Goal: Task Accomplishment & Management: Complete application form

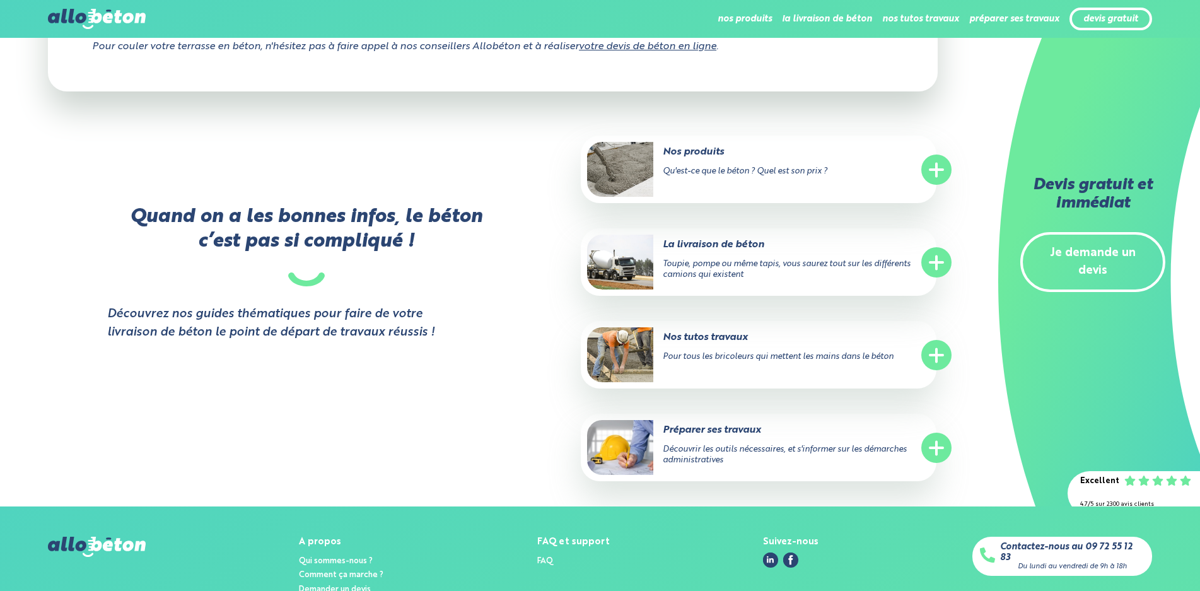
scroll to position [6551, 0]
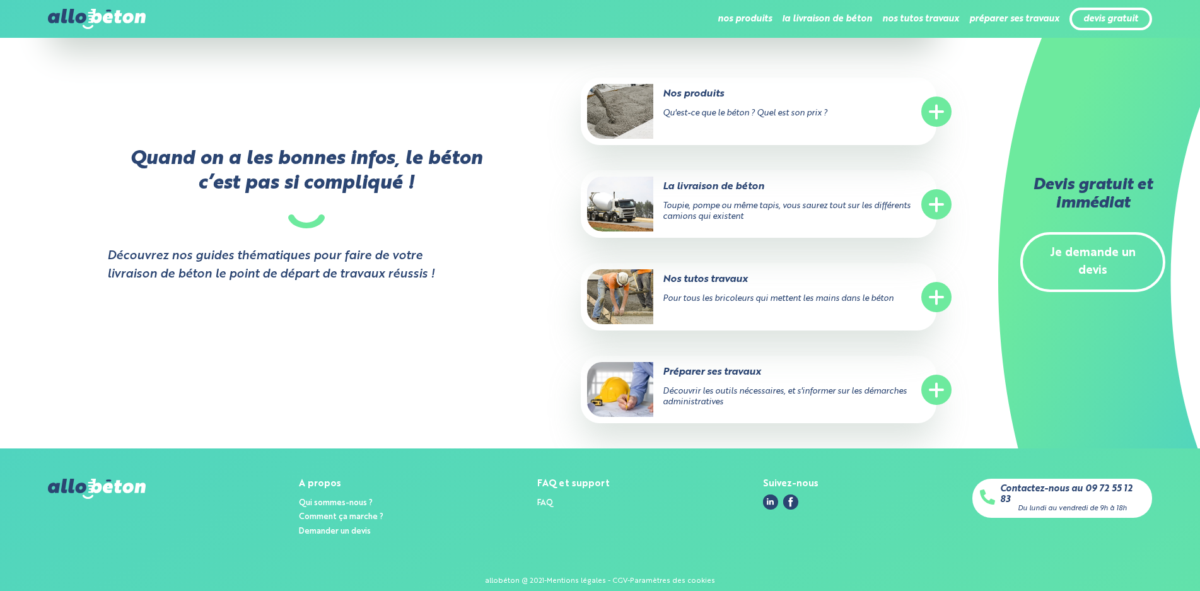
click at [1077, 265] on link "Je demande un devis" at bounding box center [1092, 262] width 145 height 61
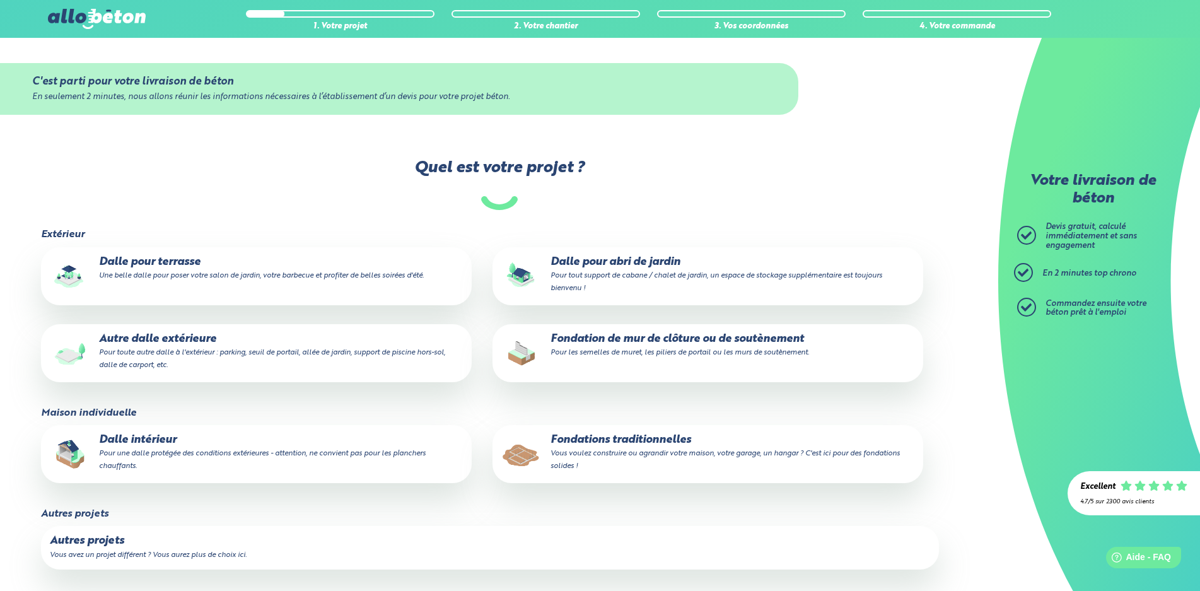
click at [166, 275] on small "Une belle dalle pour poser votre salon de jardin, votre barbecue et profiter de…" at bounding box center [261, 276] width 325 height 8
click at [0, 0] on input "Dalle pour terrasse Une belle dalle pour poser votre salon de jardin, votre bar…" at bounding box center [0, 0] width 0 height 0
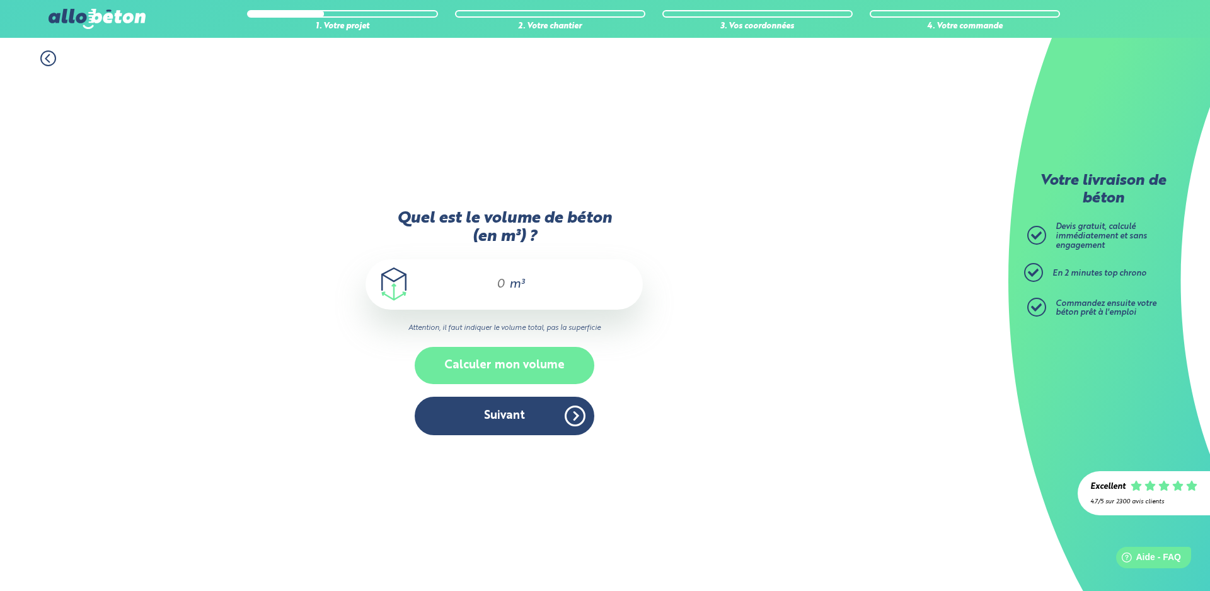
click at [485, 359] on button "Calculer mon volume" at bounding box center [505, 365] width 180 height 37
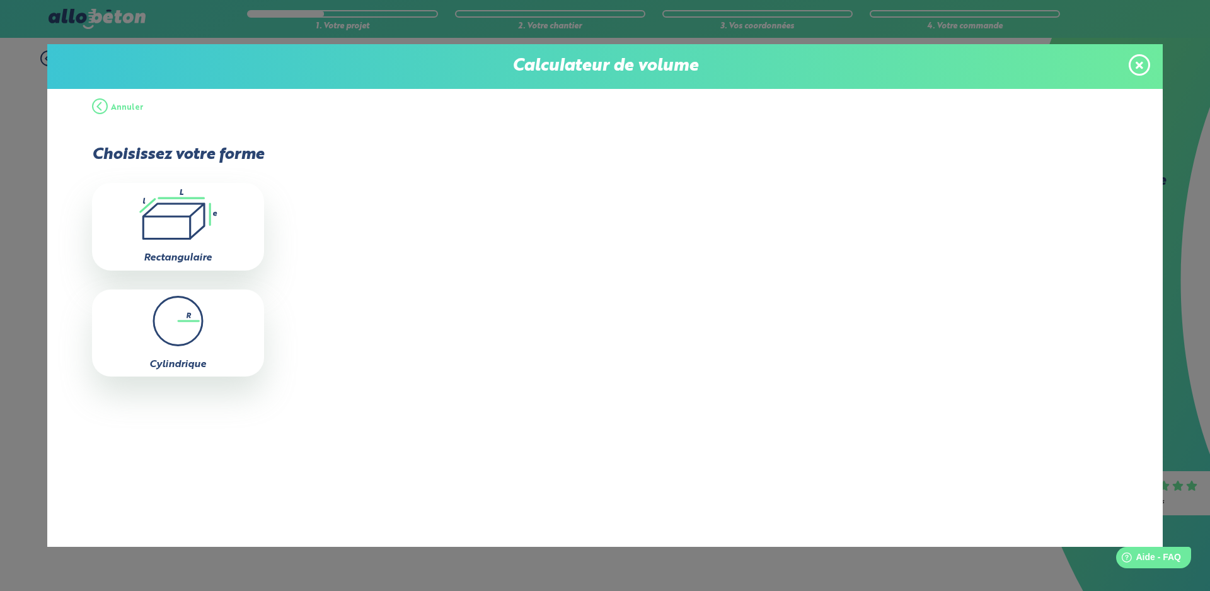
click at [195, 229] on icon ".icon-calc-rectanglea{fill:none;stroke-linecap:round;stroke-width:3px;stroke:#6…" at bounding box center [177, 214] width 159 height 50
type input "0"
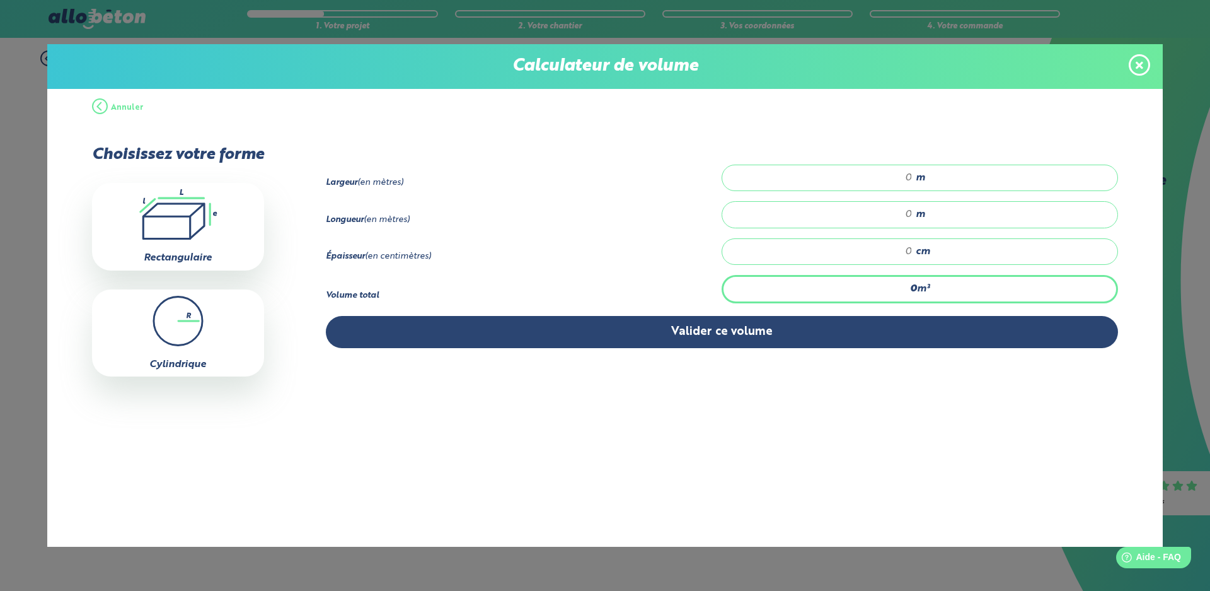
click at [908, 177] on input "number" at bounding box center [824, 177] width 178 height 13
click at [907, 177] on input "number" at bounding box center [824, 177] width 178 height 13
type input "3"
click at [912, 212] on input "number" at bounding box center [824, 214] width 178 height 13
type input "3"
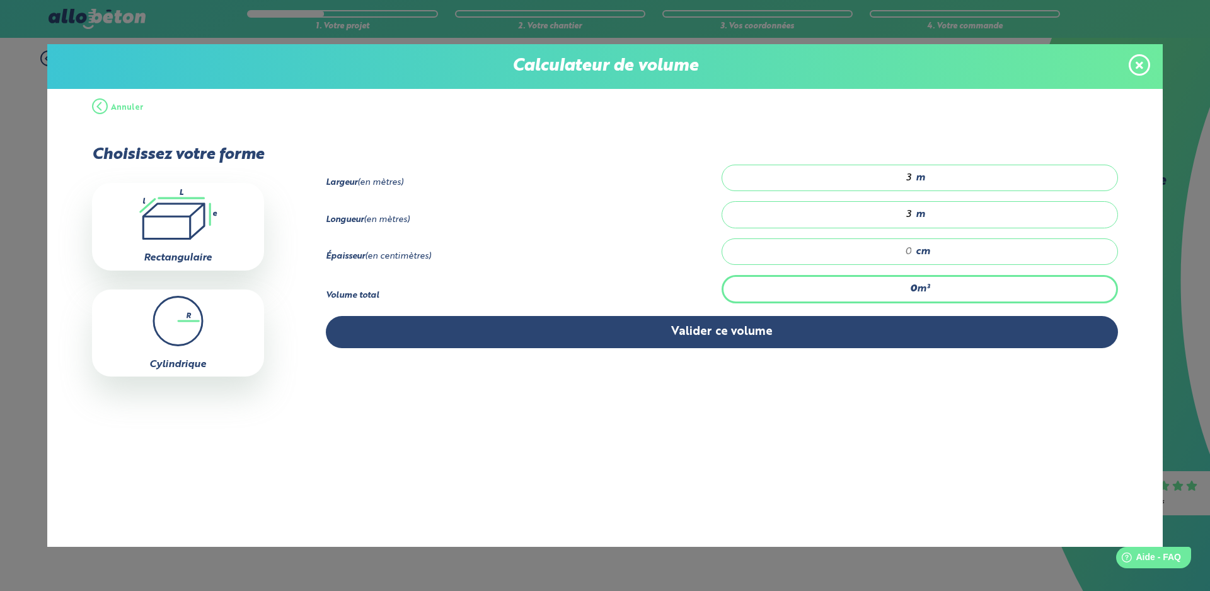
click at [905, 251] on input "number" at bounding box center [824, 251] width 178 height 13
type input "0.09"
type input "1"
type input "0.9"
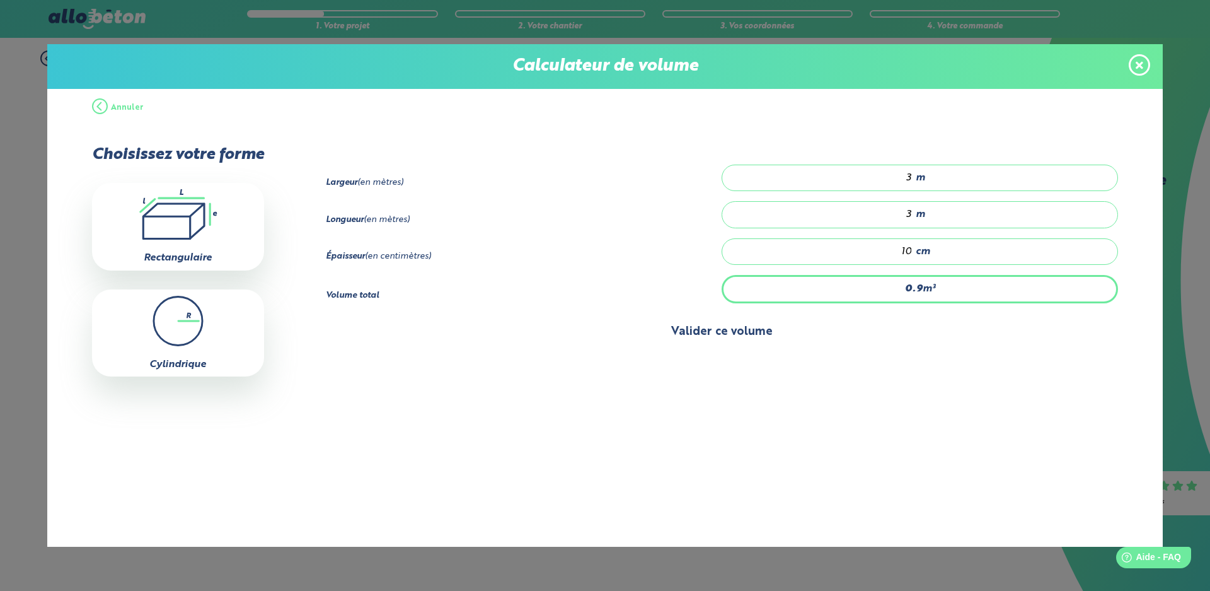
type input "10"
click at [683, 331] on button "Valider ce volume" at bounding box center [722, 332] width 793 height 32
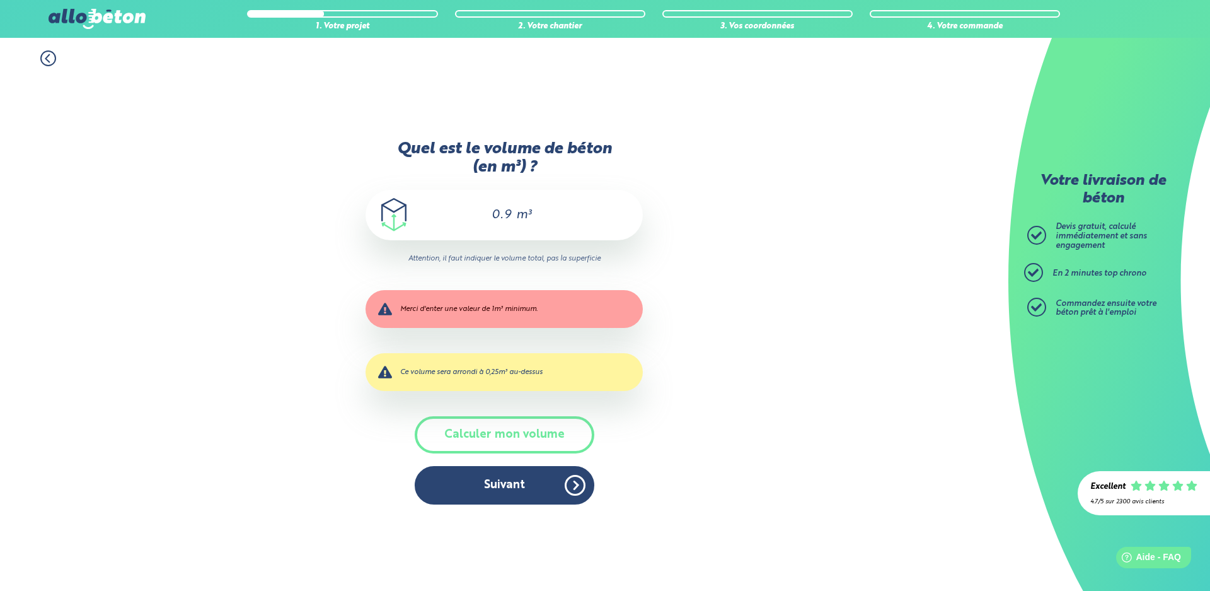
drag, startPoint x: 496, startPoint y: 212, endPoint x: 516, endPoint y: 212, distance: 20.2
click at [516, 212] on div "0.9 m³" at bounding box center [504, 215] width 277 height 50
type input "0"
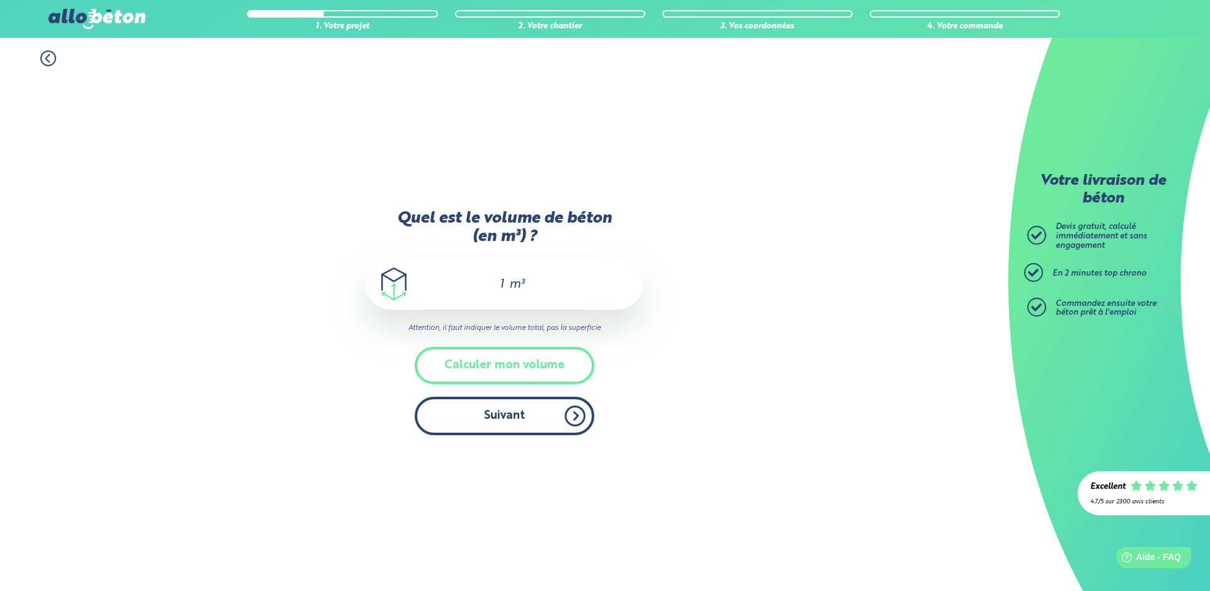
type input "1"
click at [492, 415] on button "Suivant" at bounding box center [505, 416] width 180 height 38
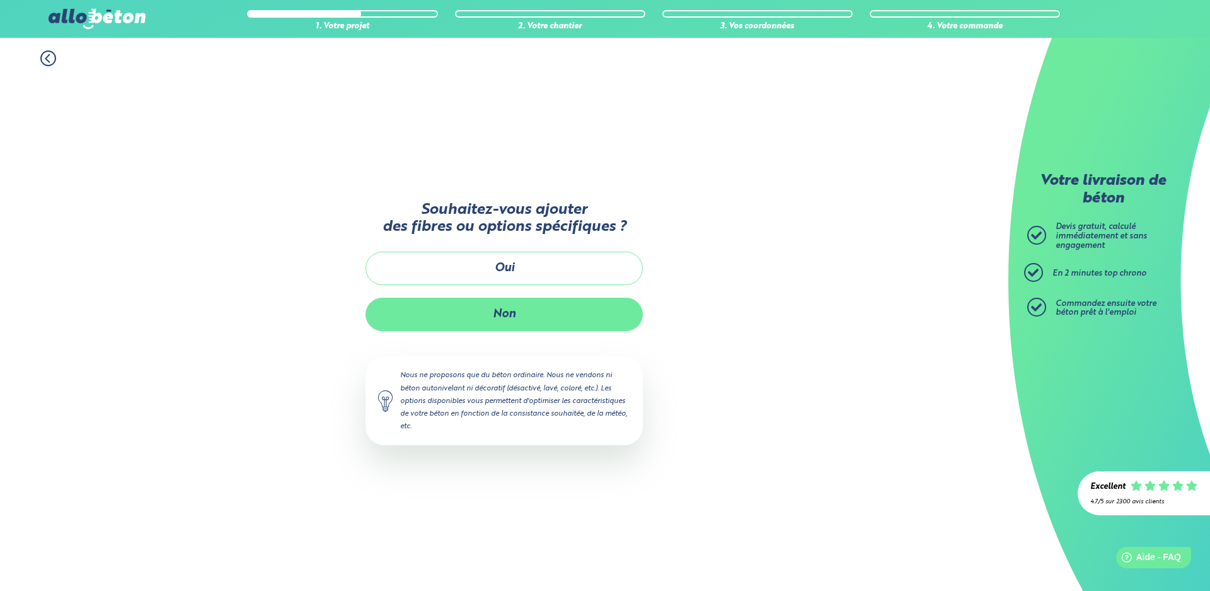
click at [565, 309] on button "Non" at bounding box center [504, 314] width 277 height 33
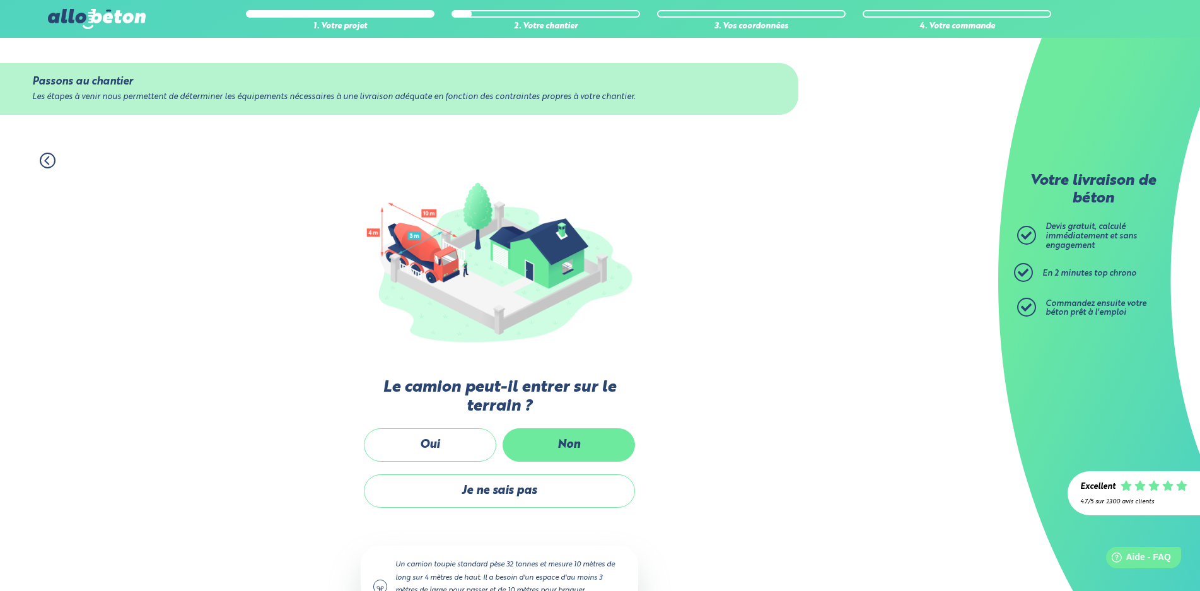
click at [552, 448] on label "Non" at bounding box center [568, 444] width 132 height 33
click at [0, 0] on input "Non" at bounding box center [0, 0] width 0 height 0
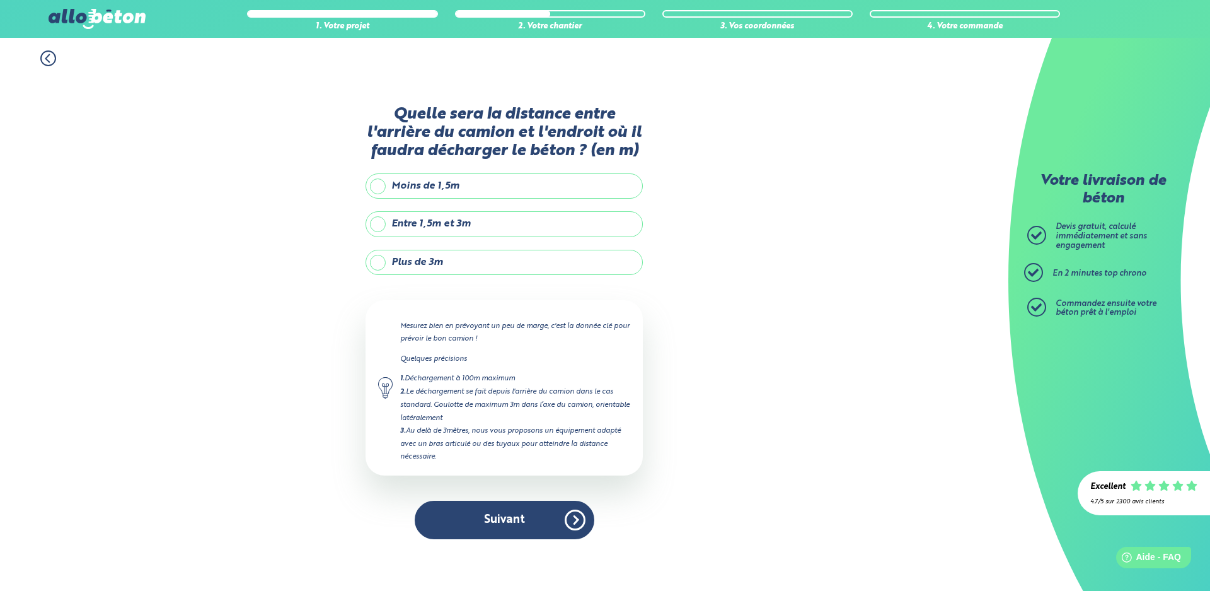
click at [374, 274] on label "Plus de 3m" at bounding box center [504, 262] width 277 height 25
click at [0, 0] on input "Plus de 3m" at bounding box center [0, 0] width 0 height 0
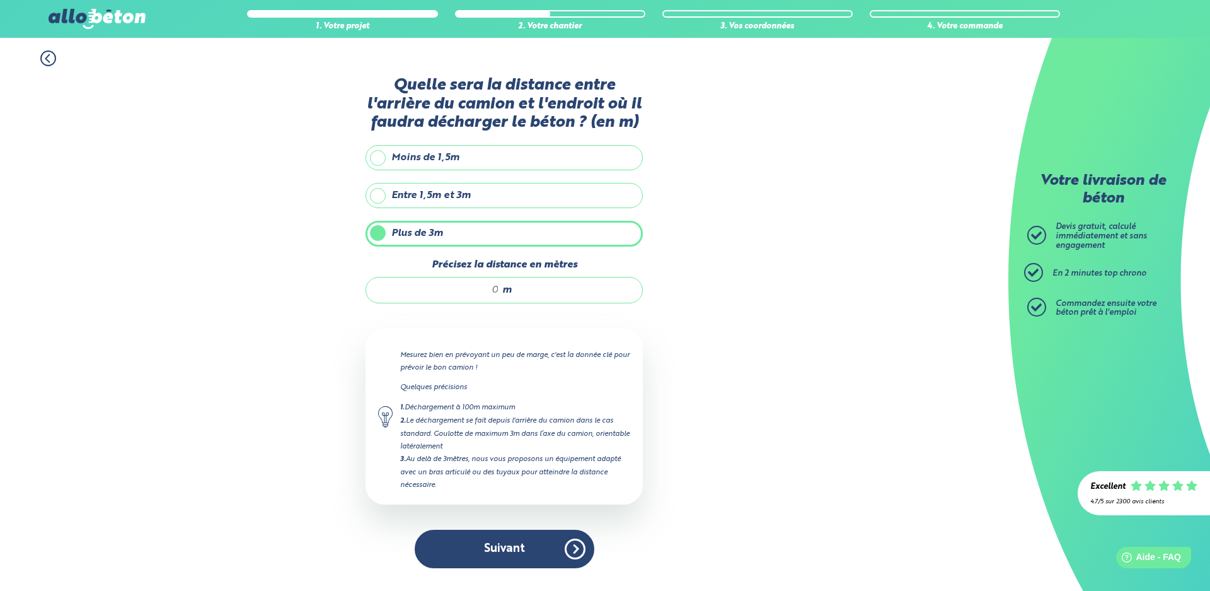
click at [497, 296] on input "Précisez la distance en mètres" at bounding box center [439, 290] width 120 height 13
type input "10"
click at [465, 562] on button "Suivant" at bounding box center [505, 549] width 180 height 38
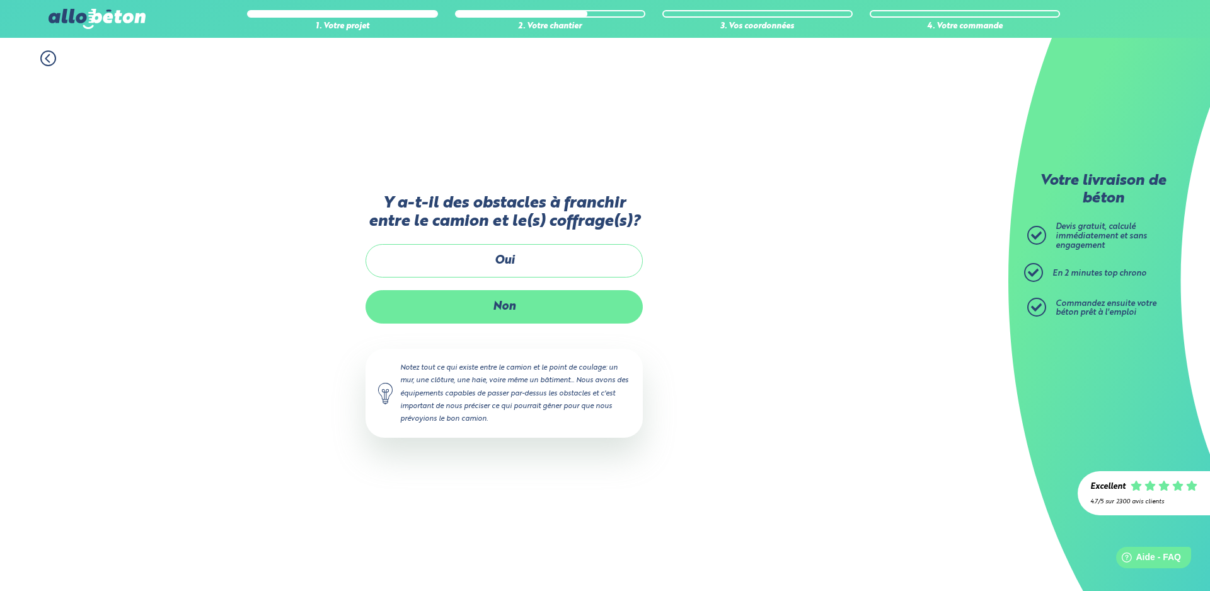
click at [566, 315] on label "Non" at bounding box center [504, 306] width 277 height 33
click at [0, 0] on input "Non" at bounding box center [0, 0] width 0 height 0
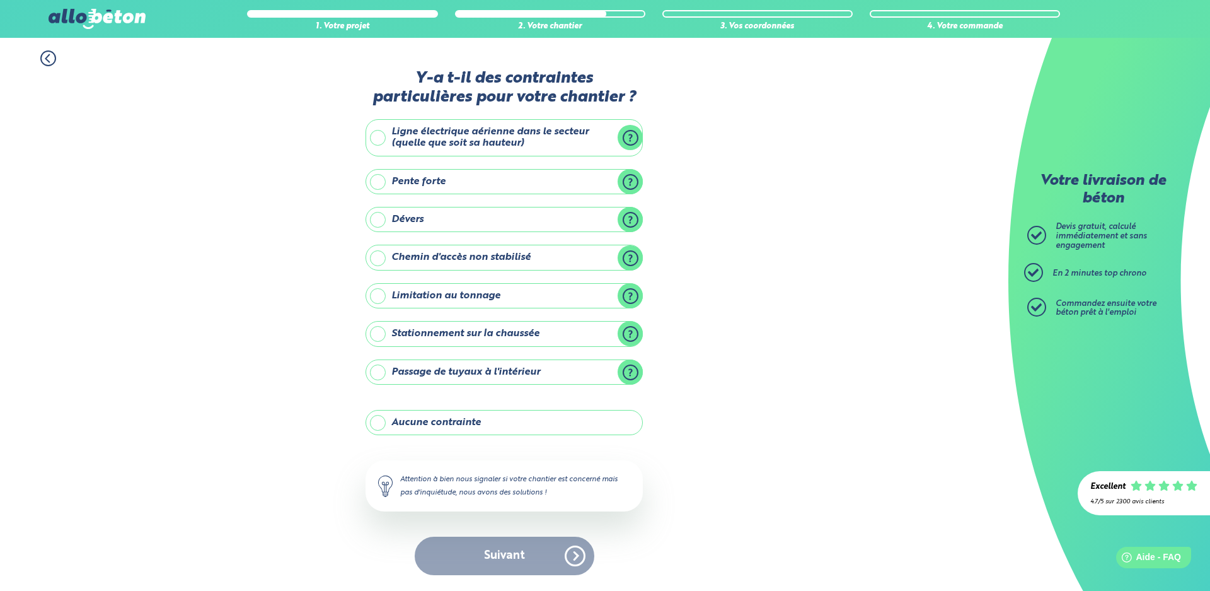
click at [375, 255] on label "Chemin d'accès non stabilisé" at bounding box center [504, 257] width 277 height 25
click at [0, 0] on input "Chemin d'accès non stabilisé" at bounding box center [0, 0] width 0 height 0
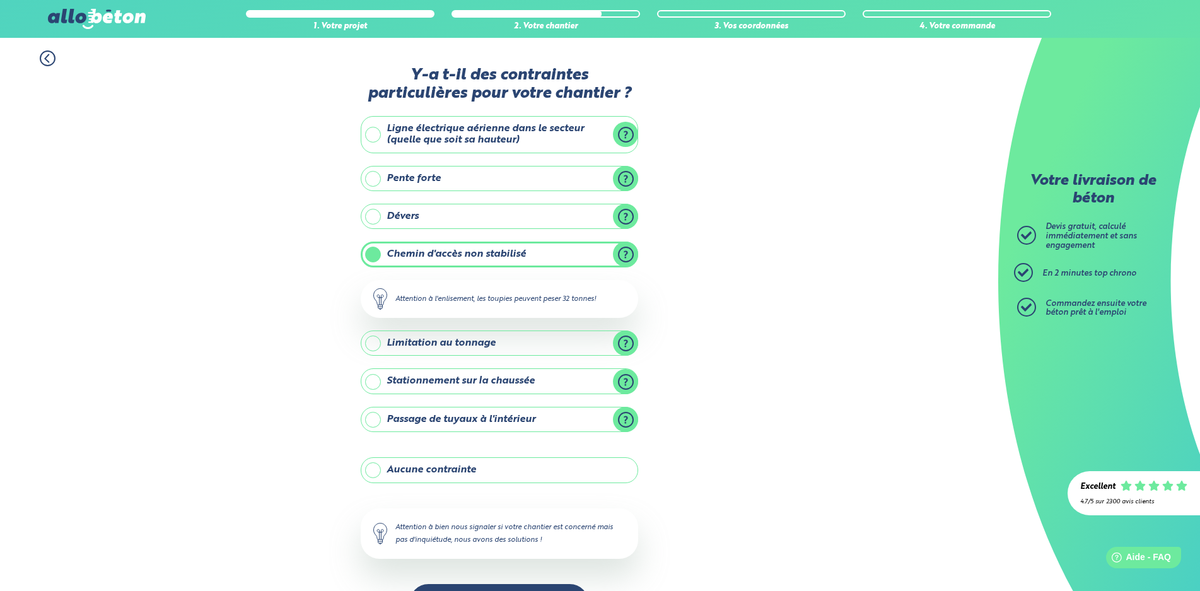
click at [370, 415] on label "Passage de tuyaux à l'intérieur" at bounding box center [499, 419] width 277 height 25
click at [0, 0] on input "Passage de tuyaux à l'intérieur" at bounding box center [0, 0] width 0 height 0
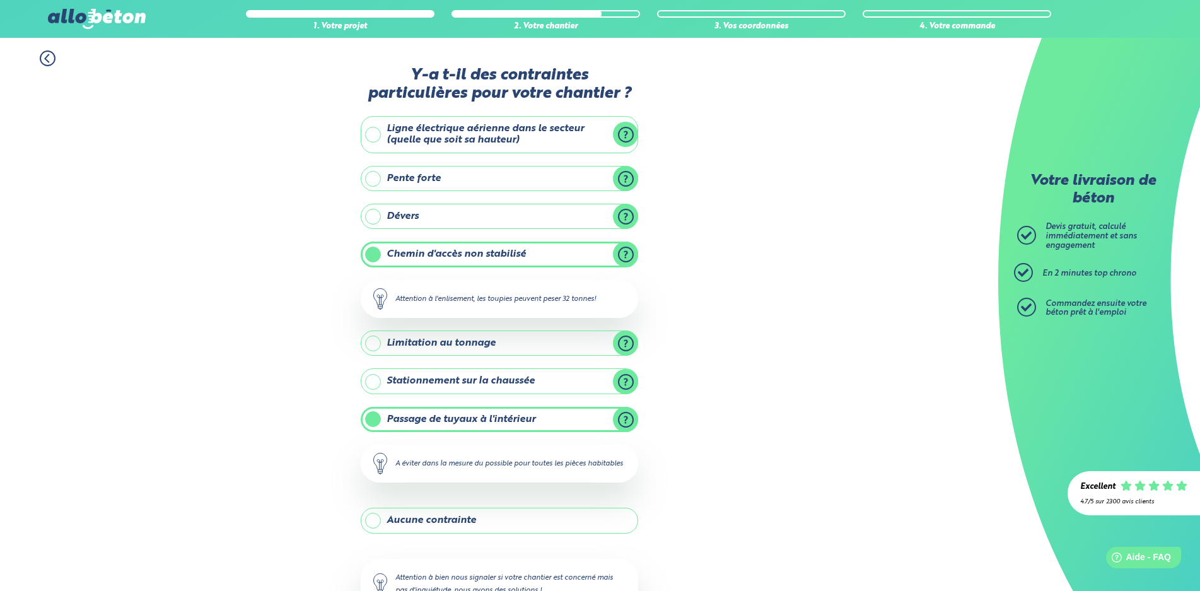
click at [376, 419] on label "Passage de tuyaux à l'intérieur" at bounding box center [499, 419] width 277 height 25
click at [0, 0] on input "Passage de tuyaux à l'intérieur" at bounding box center [0, 0] width 0 height 0
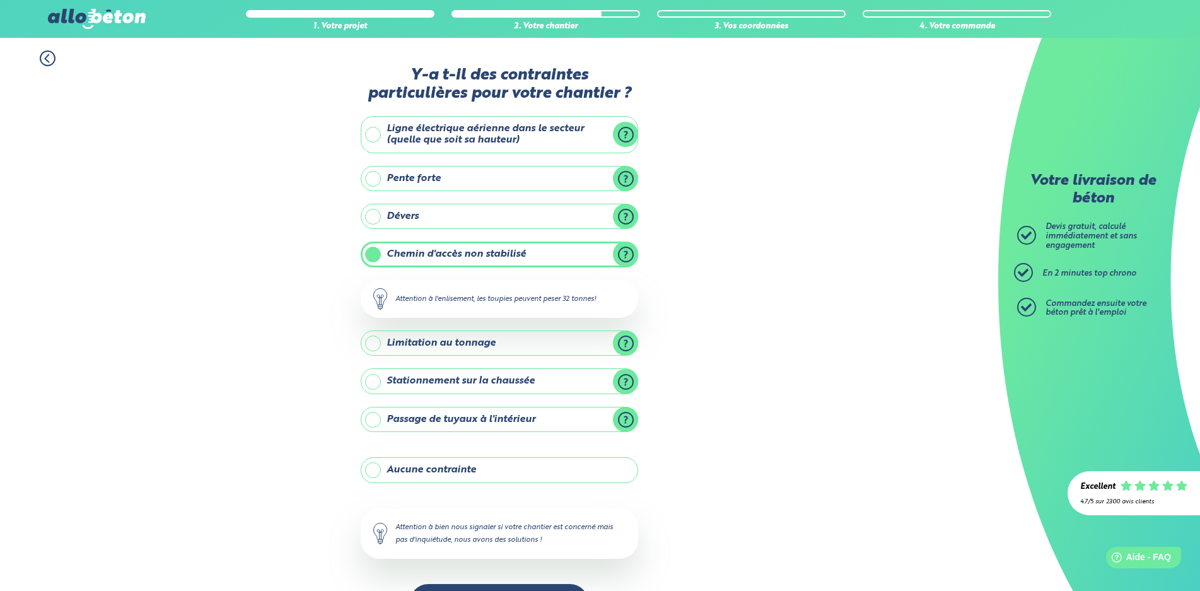
click at [373, 255] on label "Chemin d'accès non stabilisé" at bounding box center [499, 253] width 277 height 25
click at [0, 0] on input "Chemin d'accès non stabilisé" at bounding box center [0, 0] width 0 height 0
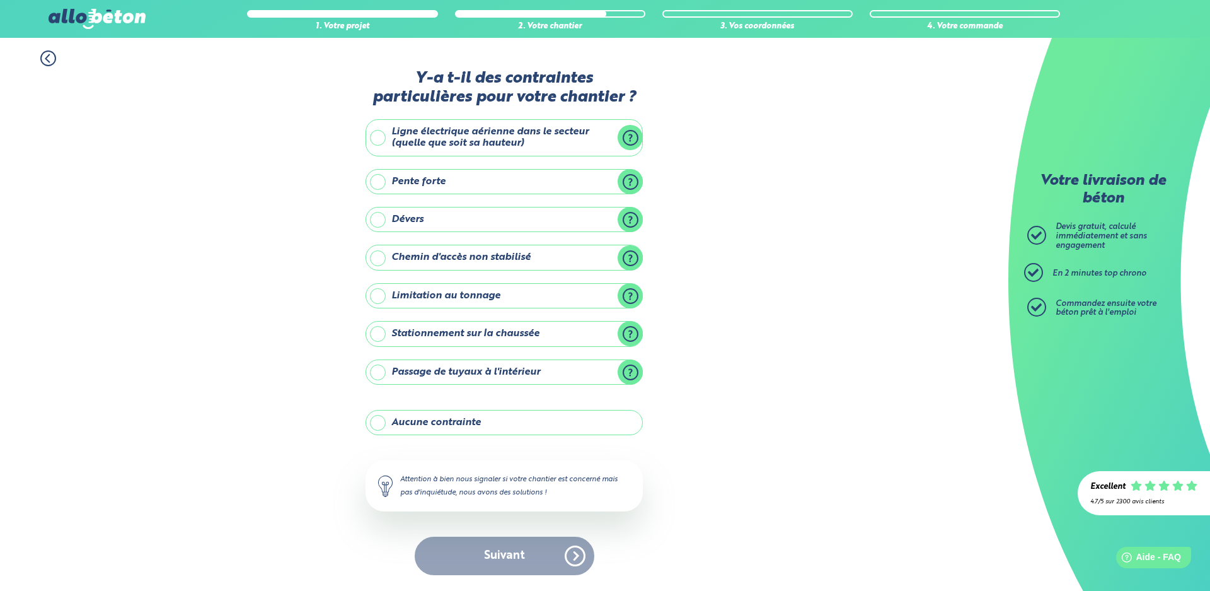
click at [389, 422] on label "Aucune contrainte" at bounding box center [504, 422] width 277 height 25
click at [0, 0] on input "Aucune contrainte" at bounding box center [0, 0] width 0 height 0
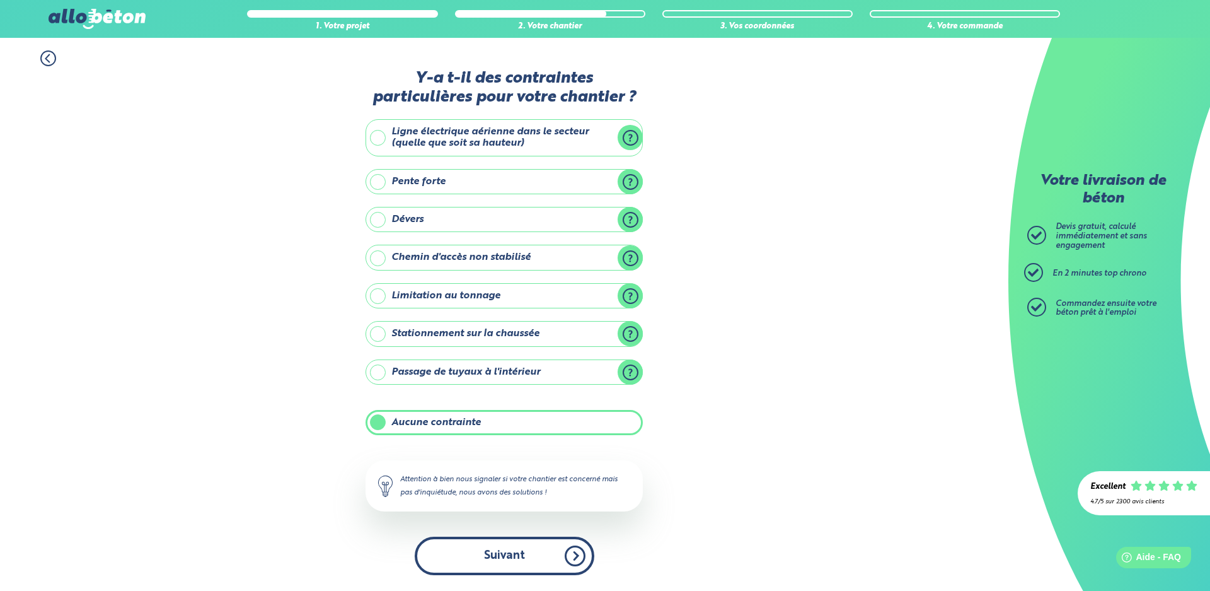
click at [468, 547] on button "Suivant" at bounding box center [505, 555] width 180 height 38
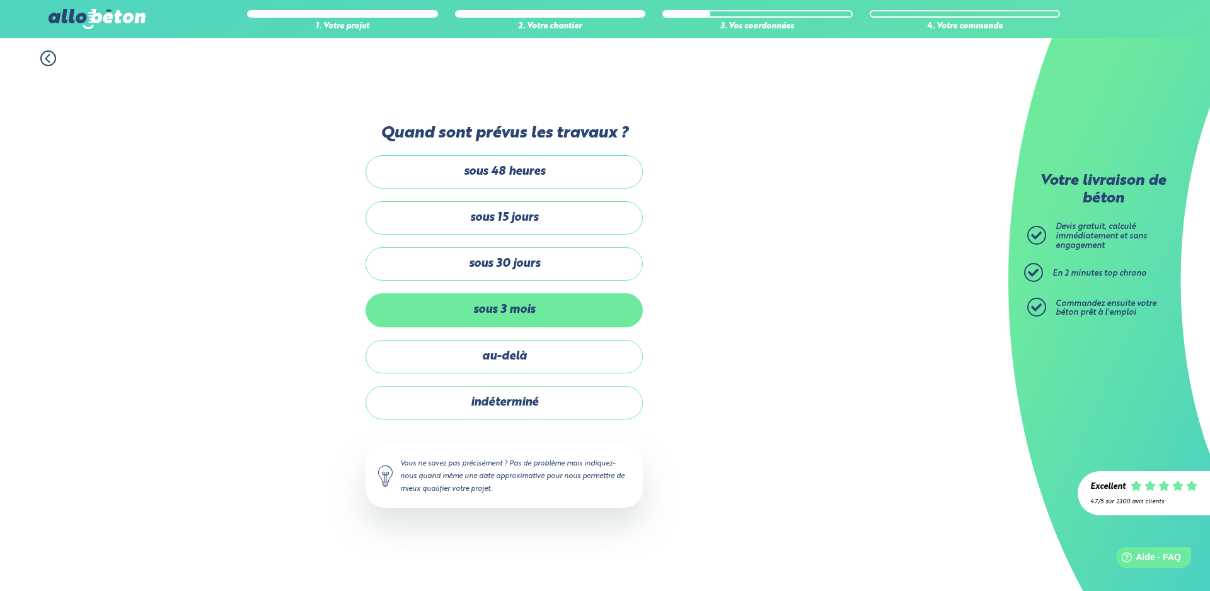
click at [567, 306] on label "sous 3 mois" at bounding box center [504, 309] width 277 height 33
click at [0, 0] on input "sous 3 mois" at bounding box center [0, 0] width 0 height 0
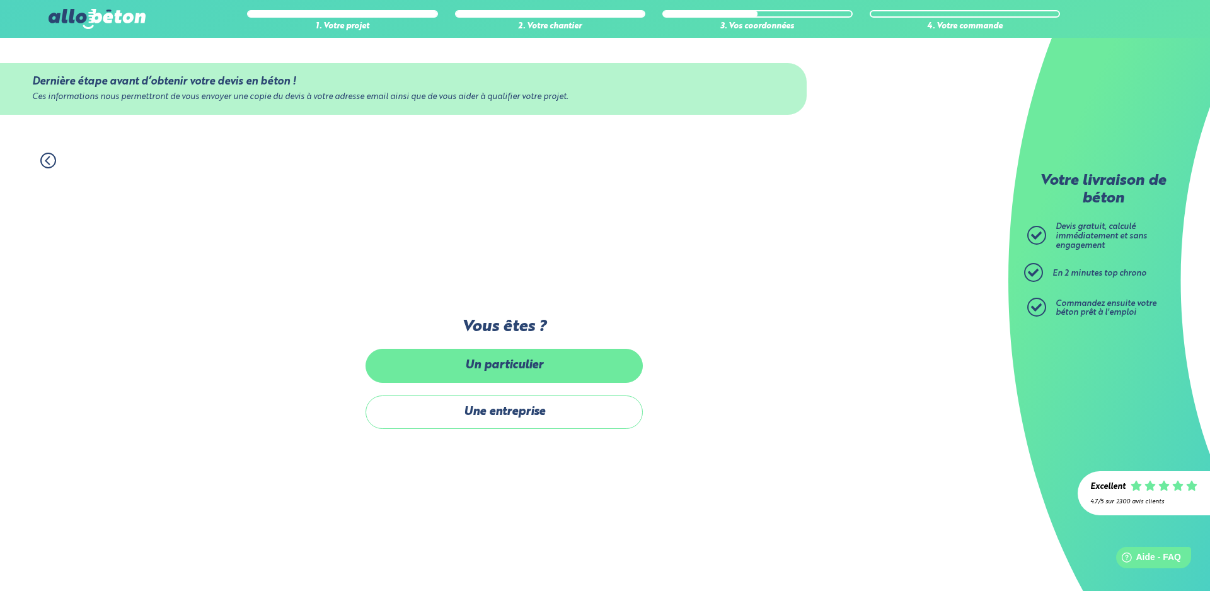
click at [585, 369] on label "Un particulier" at bounding box center [504, 365] width 277 height 33
click at [0, 0] on input "Un particulier" at bounding box center [0, 0] width 0 height 0
